Goal: Information Seeking & Learning: Learn about a topic

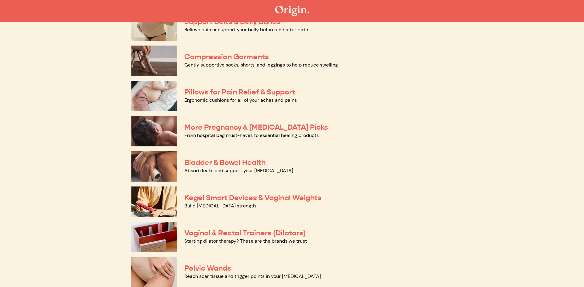
scroll to position [83, 0]
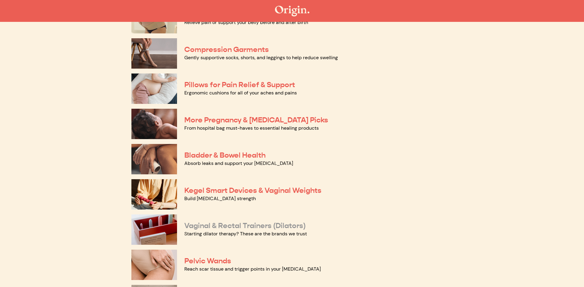
click at [202, 226] on link "Vaginal & Rectal Trainers (Dilators)" at bounding box center [244, 225] width 121 height 9
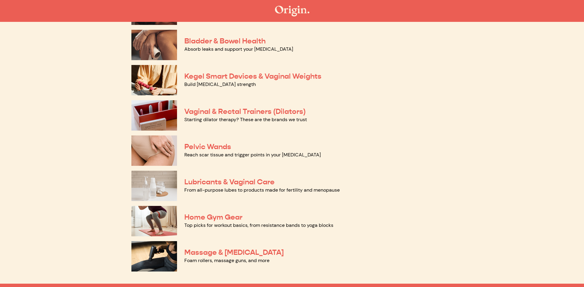
scroll to position [210, 0]
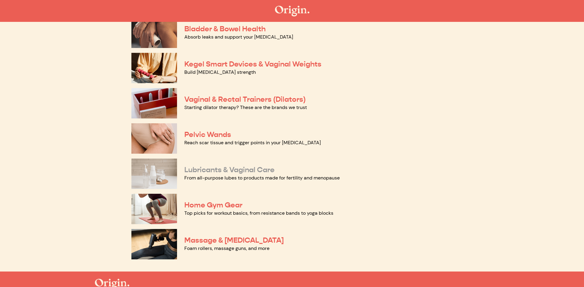
click at [199, 170] on link "Lubricants & Vaginal Care" at bounding box center [229, 169] width 90 height 9
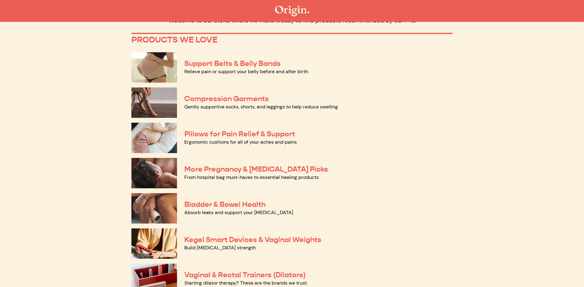
scroll to position [33, 0]
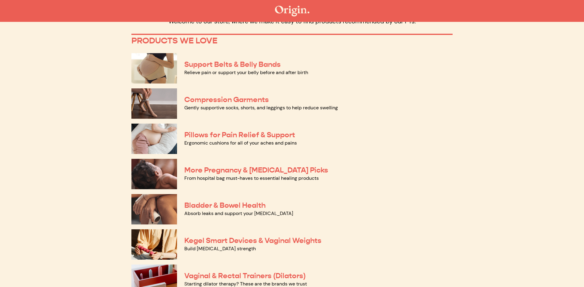
click at [160, 70] on img at bounding box center [154, 68] width 46 height 30
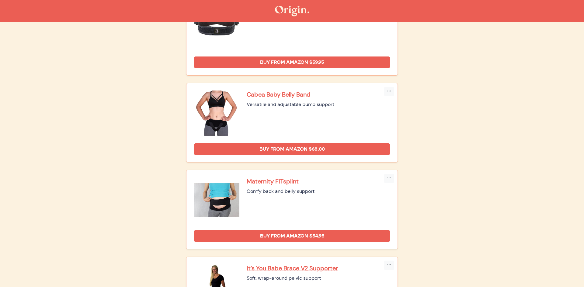
scroll to position [100, 0]
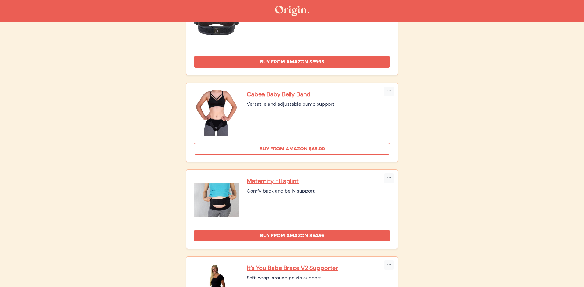
click at [289, 150] on link "Buy from Amazon $68.00" at bounding box center [292, 149] width 196 height 12
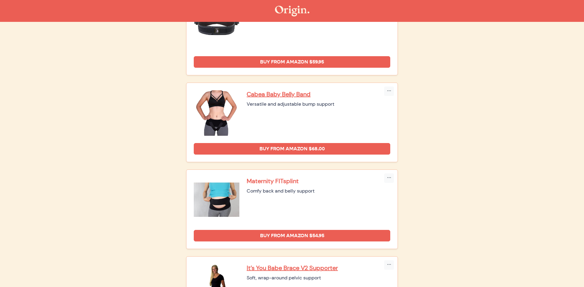
click at [260, 182] on p "Maternity FITsplint" at bounding box center [319, 181] width 144 height 8
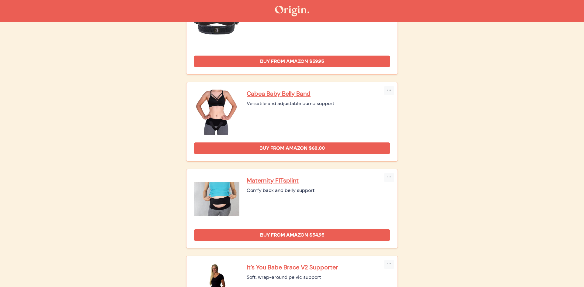
scroll to position [0, 0]
